Goal: Task Accomplishment & Management: Use online tool/utility

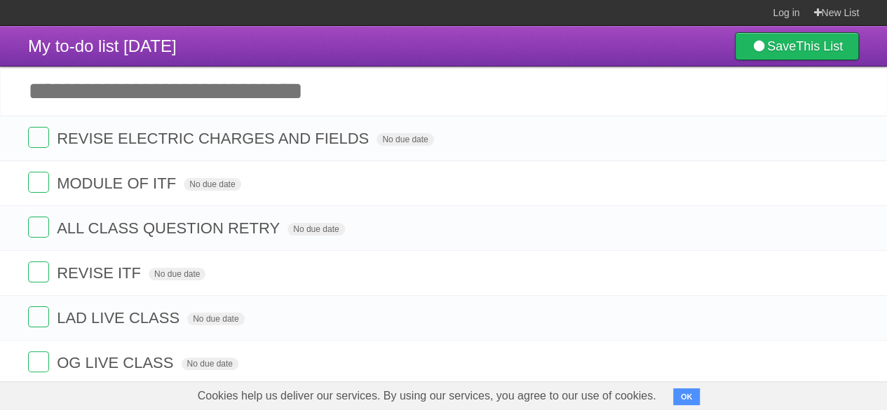
drag, startPoint x: 25, startPoint y: 45, endPoint x: 210, endPoint y: 53, distance: 185.9
click at [210, 53] on header "My to-do list [DATE] Save This List" at bounding box center [443, 46] width 887 height 41
click at [409, 74] on input "Add another task" at bounding box center [443, 91] width 887 height 49
drag, startPoint x: 160, startPoint y: 34, endPoint x: 18, endPoint y: 40, distance: 141.7
click at [18, 40] on header "My to-do list [DATE] Save This List" at bounding box center [443, 46] width 887 height 41
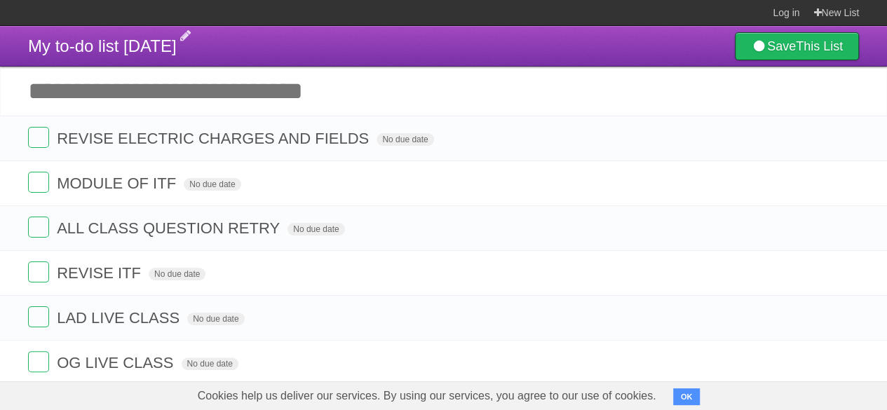
click at [177, 36] on span "My to-do list [DATE]" at bounding box center [102, 45] width 149 height 19
click at [376, 61] on header "My to-do list [DATE] Save This List" at bounding box center [443, 46] width 887 height 41
click at [786, 20] on link "Log in" at bounding box center [785, 12] width 27 height 25
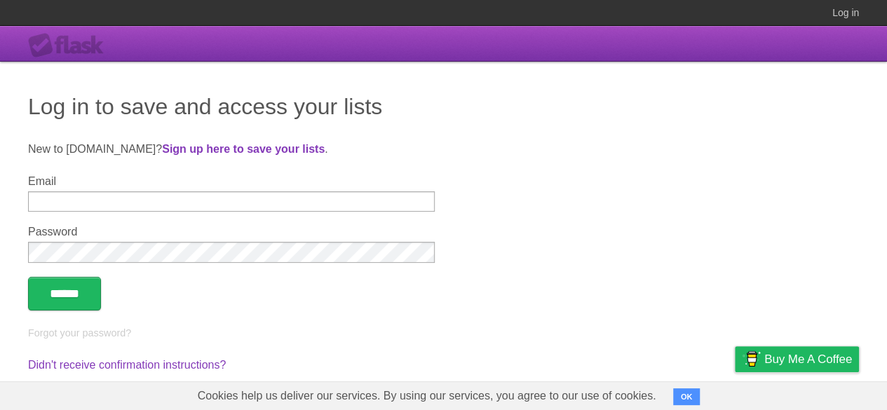
scroll to position [25, 0]
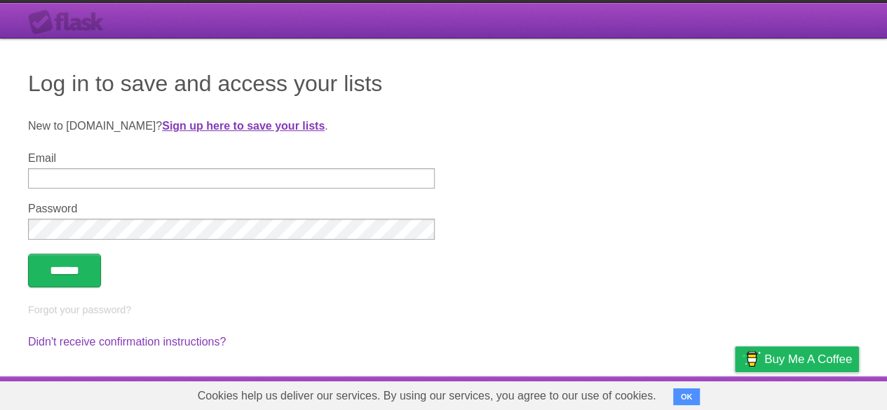
click at [162, 130] on strong "Sign up here to save your lists" at bounding box center [243, 126] width 163 height 12
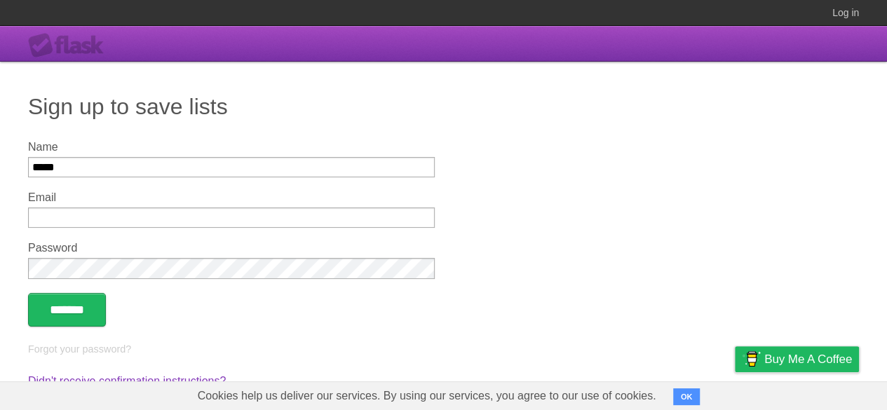
type input "*****"
click at [67, 225] on input "Email" at bounding box center [231, 217] width 406 height 20
